Goal: Transaction & Acquisition: Purchase product/service

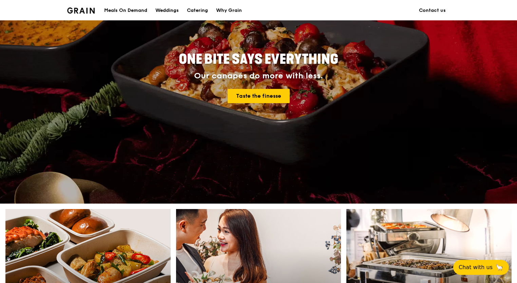
scroll to position [169, 0]
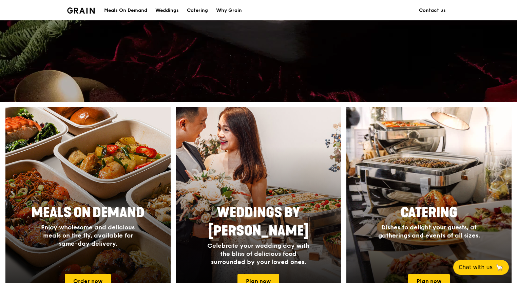
scroll to position [271, 0]
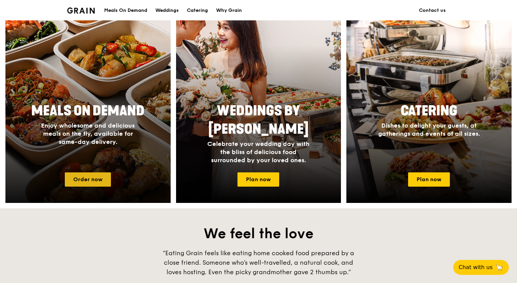
click at [82, 185] on link "Order now" at bounding box center [88, 179] width 46 height 14
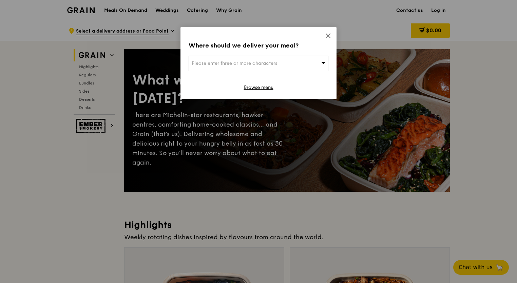
click at [327, 37] on icon at bounding box center [328, 36] width 6 height 6
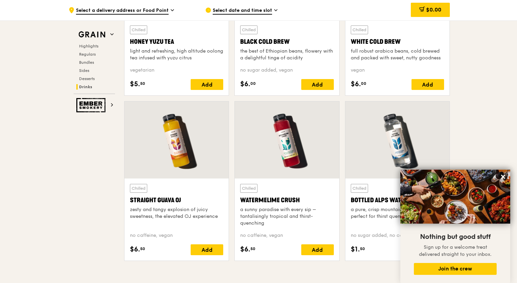
scroll to position [2711, 0]
